Goal: Task Accomplishment & Management: Manage account settings

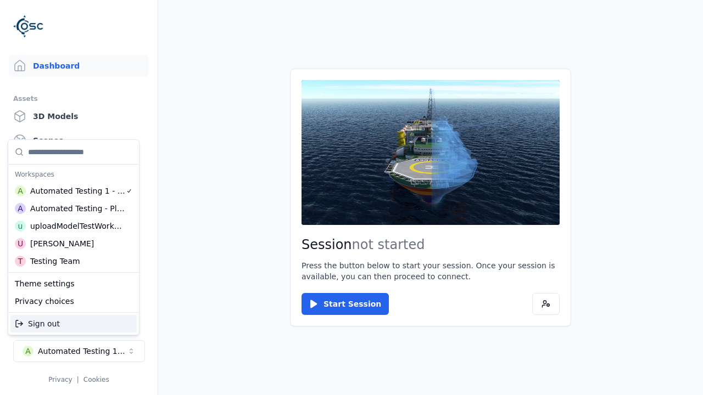
click at [71, 208] on div "Automated Testing - Playwright" at bounding box center [77, 208] width 95 height 11
click at [352, 198] on html "Support Dashboard Assets 3D Models Scenes Datasets Recordings Support Documenta…" at bounding box center [351, 197] width 703 height 395
click at [79, 165] on link "Datasets" at bounding box center [79, 165] width 140 height 22
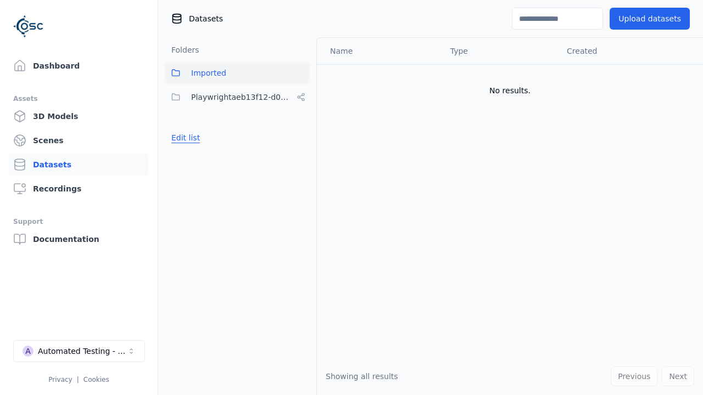
click at [184, 138] on button "Edit list" at bounding box center [186, 138] width 42 height 20
click at [194, 148] on button "Edit list" at bounding box center [186, 138] width 42 height 20
click at [79, 165] on link "Datasets" at bounding box center [79, 165] width 140 height 22
click at [184, 138] on button "Edit list" at bounding box center [186, 138] width 42 height 20
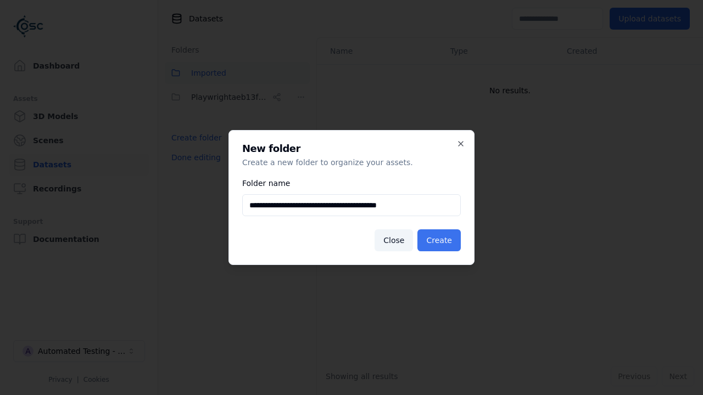
type input "**********"
click at [440, 241] on button "Create" at bounding box center [438, 241] width 43 height 22
click at [194, 168] on button "Done editing" at bounding box center [196, 158] width 63 height 20
click at [184, 162] on button "Done editing" at bounding box center [196, 158] width 63 height 20
click at [301, 97] on html "**********" at bounding box center [351, 197] width 703 height 395
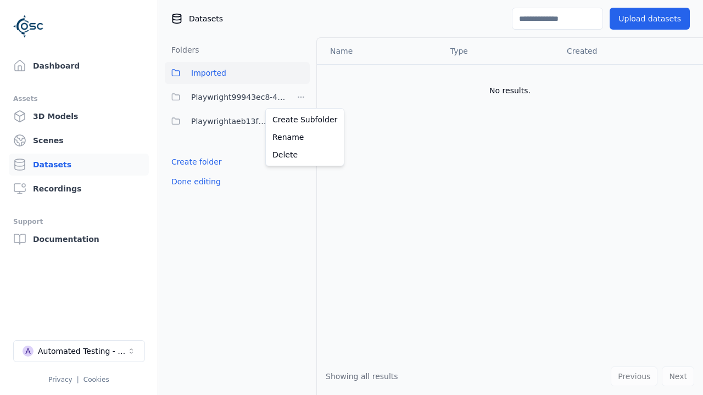
click at [352, 198] on html "Support Dashboard Assets 3D Models Scenes Datasets Recordings Support Documenta…" at bounding box center [351, 197] width 703 height 395
click at [194, 182] on button "Done editing" at bounding box center [196, 182] width 63 height 20
click at [184, 172] on button "Done editing" at bounding box center [196, 182] width 63 height 20
click at [301, 97] on html "Support Dashboard Assets 3D Models Scenes Datasets Recordings Support Documenta…" at bounding box center [351, 197] width 703 height 395
click at [300, 154] on div "Delete" at bounding box center [305, 155] width 74 height 18
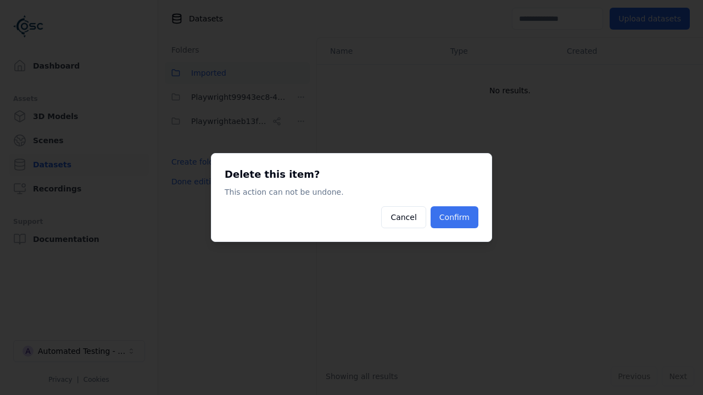
click at [455, 217] on button "Confirm" at bounding box center [455, 218] width 48 height 22
click at [194, 172] on button "Done editing" at bounding box center [196, 182] width 63 height 20
